Goal: Task Accomplishment & Management: Use online tool/utility

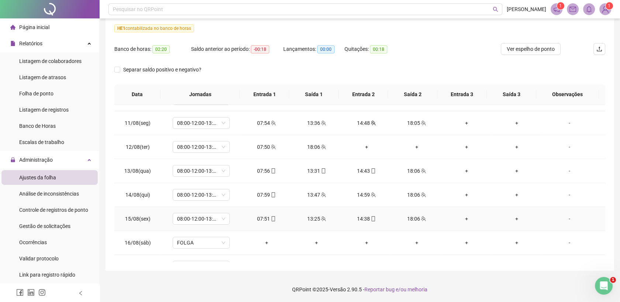
scroll to position [519, 0]
click at [364, 145] on div "+" at bounding box center [366, 149] width 38 height 8
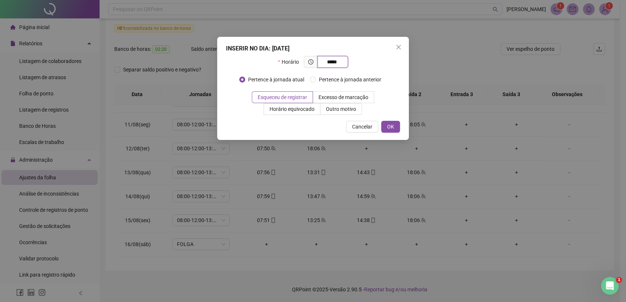
type input "*****"
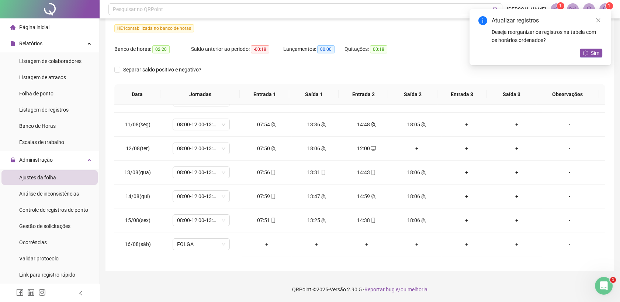
click at [579, 53] on div "Atualizar registros Deseja reorganizar os registros na tabela com os horários o…" at bounding box center [540, 37] width 142 height 56
click at [587, 51] on icon "reload" at bounding box center [585, 53] width 5 height 5
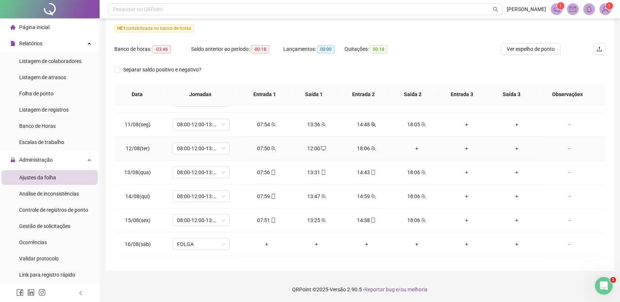
click at [414, 146] on div "+" at bounding box center [416, 149] width 38 height 8
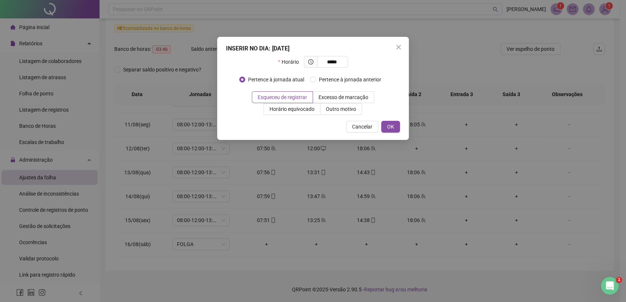
type input "*****"
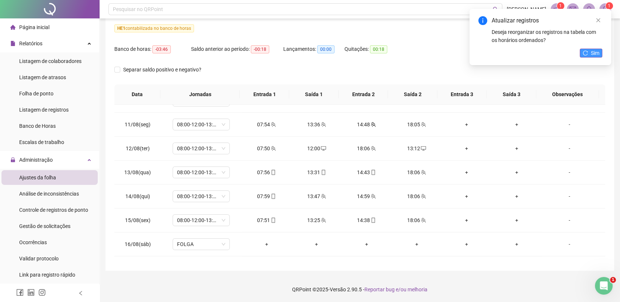
click at [590, 51] on button "Sim" at bounding box center [591, 53] width 22 height 9
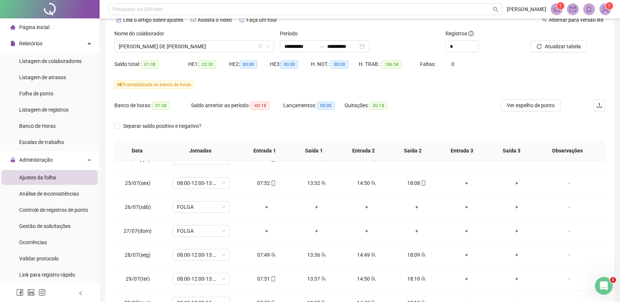
scroll to position [0, 0]
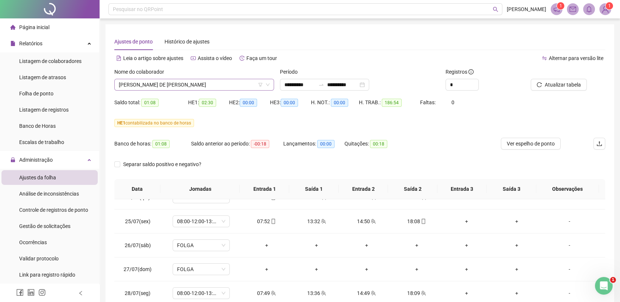
click at [231, 82] on span "[PERSON_NAME] DE [PERSON_NAME]" at bounding box center [194, 84] width 151 height 11
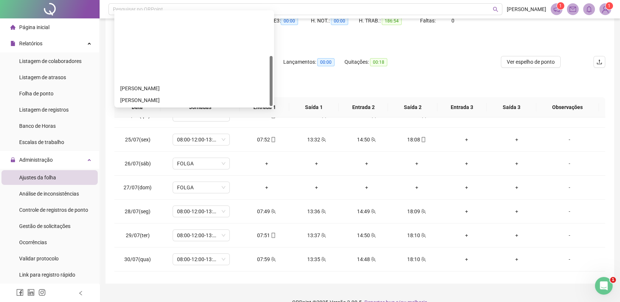
click at [167, 179] on div "[PERSON_NAME]" at bounding box center [194, 183] width 148 height 8
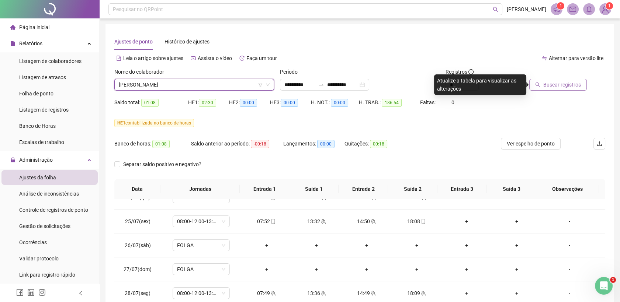
click at [574, 88] on span "Buscar registros" at bounding box center [562, 85] width 38 height 8
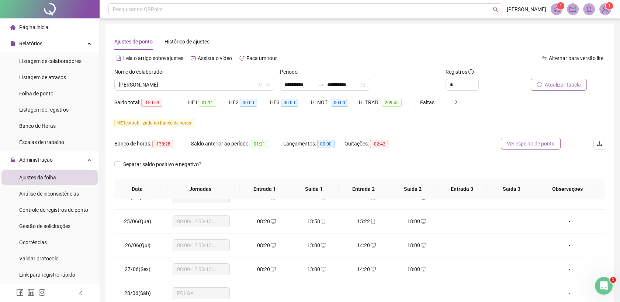
click at [527, 143] on span "Ver espelho de ponto" at bounding box center [531, 144] width 48 height 8
